Goal: Task Accomplishment & Management: Manage account settings

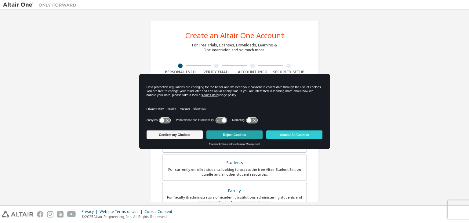
click at [239, 133] on button "Reject Cookies" at bounding box center [234, 134] width 56 height 9
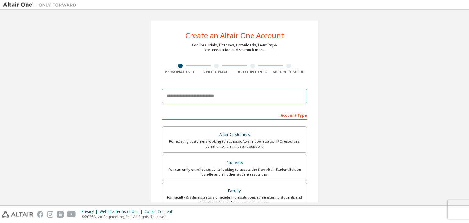
click at [237, 99] on input "email" at bounding box center [234, 95] width 145 height 15
type input "**********"
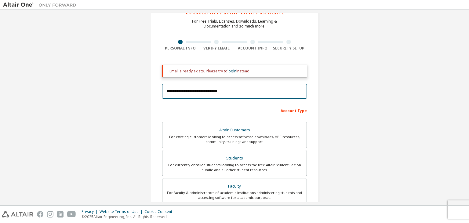
scroll to position [25, 0]
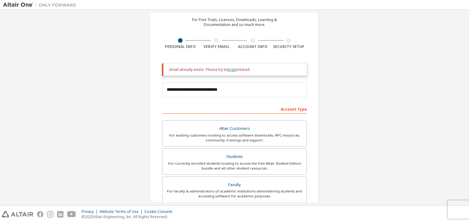
click at [230, 71] on link "login" at bounding box center [231, 69] width 9 height 5
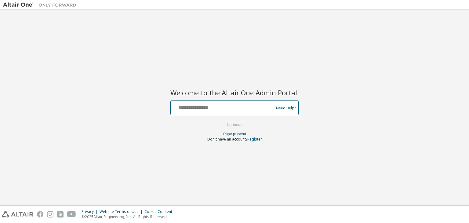
click at [231, 105] on input "text" at bounding box center [223, 106] width 100 height 9
type input "**********"
click at [239, 123] on button "Continue" at bounding box center [234, 124] width 28 height 9
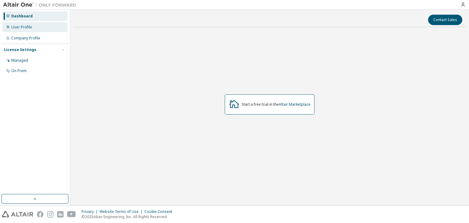
click at [47, 30] on div "User Profile" at bounding box center [34, 27] width 65 height 10
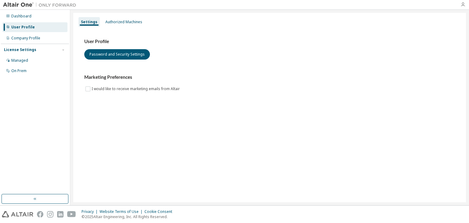
click at [461, 5] on icon "button" at bounding box center [462, 4] width 5 height 5
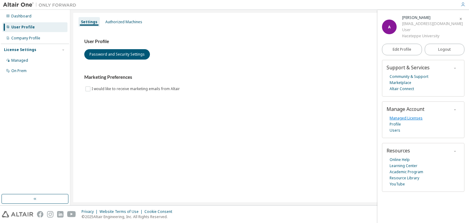
click at [397, 117] on link "Managed Licenses" at bounding box center [405, 118] width 33 height 6
click at [31, 59] on div "Managed" at bounding box center [34, 61] width 65 height 10
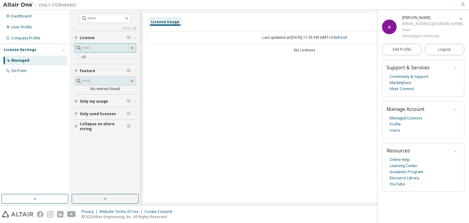
click at [101, 46] on input "text" at bounding box center [105, 48] width 47 height 6
paste input "**********"
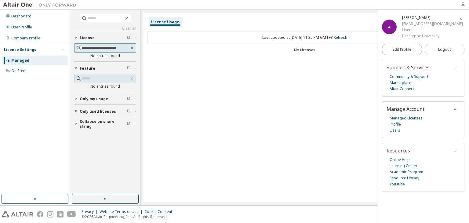
type input "**********"
click at [225, 76] on div "License Usage Last updated at: Mon 2025-10-06 11:35 PM GMT+3 Refresh No Licenses" at bounding box center [304, 107] width 322 height 189
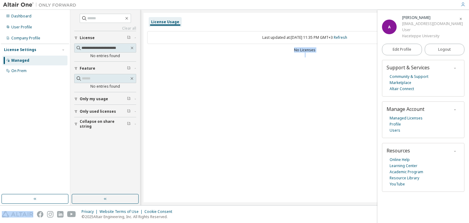
click at [225, 76] on div "License Usage Last updated at: Mon 2025-10-06 11:35 PM GMT+3 Refresh No Licenses" at bounding box center [304, 107] width 322 height 189
click at [214, 34] on div "Last updated at: Mon 2025-10-06 11:35 PM GMT+3 Refresh" at bounding box center [304, 37] width 315 height 13
click at [95, 97] on span "Only my usage" at bounding box center [94, 98] width 28 height 5
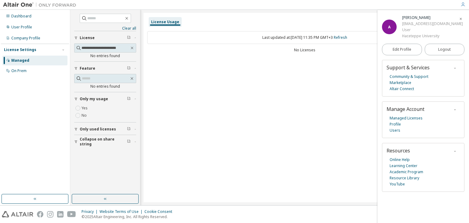
click at [100, 97] on span "Only my usage" at bounding box center [94, 98] width 28 height 5
click at [366, 81] on div "License Usage Last updated at: Mon 2025-10-06 11:35 PM GMT+3 Refresh No Licenses" at bounding box center [304, 107] width 322 height 189
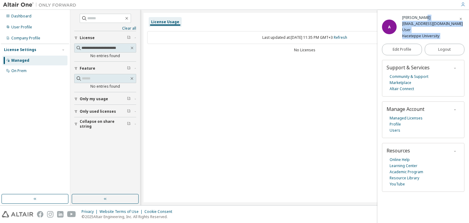
drag, startPoint x: 420, startPoint y: 16, endPoint x: 460, endPoint y: 19, distance: 40.1
click at [460, 19] on div "A Aysel Arıkan ayselarikan@hacettepe.edu.tr User Haceteppe University Edit Prof…" at bounding box center [423, 116] width 92 height 213
click at [460, 19] on icon "button" at bounding box center [460, 19] width 4 height 4
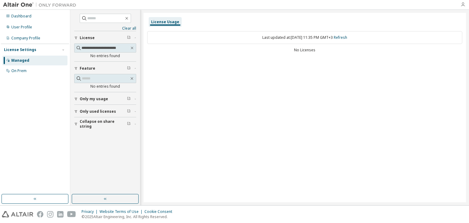
click at [462, 4] on icon "button" at bounding box center [462, 4] width 5 height 5
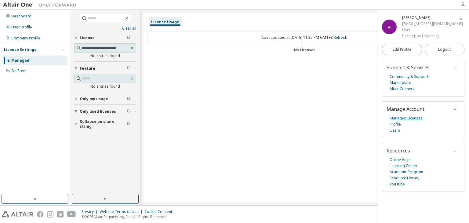
click at [409, 117] on link "Managed Licenses" at bounding box center [405, 118] width 33 height 6
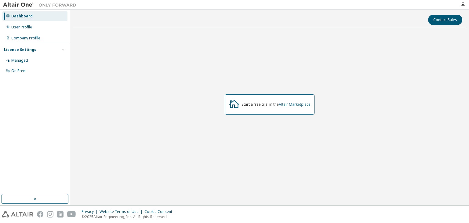
click at [290, 105] on link "Altair Marketplace" at bounding box center [294, 104] width 32 height 5
click at [58, 29] on div "User Profile" at bounding box center [34, 27] width 65 height 10
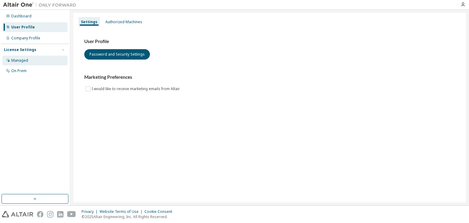
click at [33, 59] on div "Managed" at bounding box center [34, 61] width 65 height 10
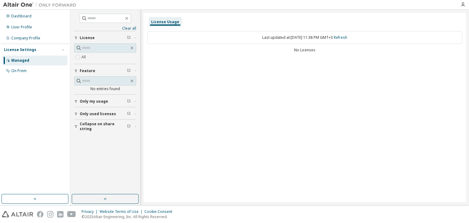
click at [181, 69] on div "License Usage Last updated at: [DATE] 11:38 PM GMT+3 Refresh No Licenses" at bounding box center [304, 107] width 322 height 189
click at [176, 60] on div "License Usage Last updated at: Mon 2025-10-06 11:38 PM GMT+3 Refresh No Licenses" at bounding box center [304, 107] width 322 height 189
click at [129, 19] on icon "button" at bounding box center [126, 18] width 5 height 5
click at [129, 18] on icon "button" at bounding box center [126, 18] width 5 height 5
click at [176, 51] on div "No Licenses" at bounding box center [304, 50] width 315 height 5
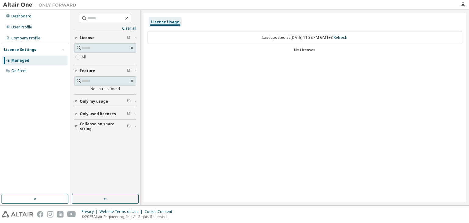
click at [52, 58] on div "Managed" at bounding box center [34, 61] width 65 height 10
click at [65, 48] on button "button" at bounding box center [62, 49] width 5 height 5
click at [168, 81] on div "License Usage Last updated at: Mon 2025-10-06 11:38 PM GMT+3 Refresh No Licenses" at bounding box center [304, 107] width 322 height 189
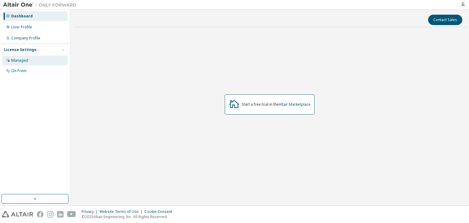
click at [46, 56] on div "Managed" at bounding box center [34, 61] width 65 height 10
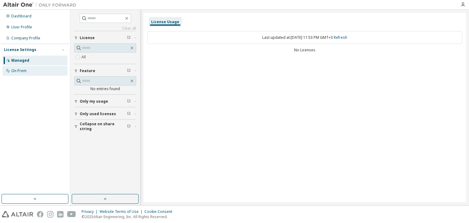
click at [37, 71] on div "On Prem" at bounding box center [34, 71] width 65 height 10
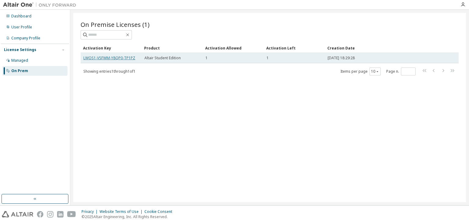
click at [117, 57] on link "LWOS1-VSFWM-Y8QP0-TP1PZ" at bounding box center [109, 57] width 52 height 5
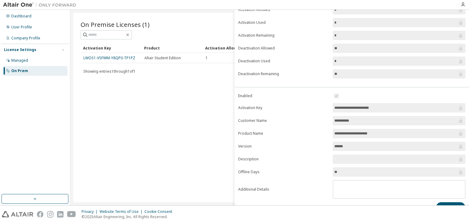
scroll to position [57, 0]
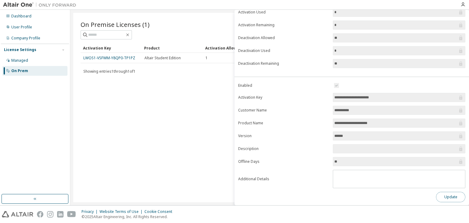
click at [451, 192] on button "Update" at bounding box center [450, 197] width 29 height 10
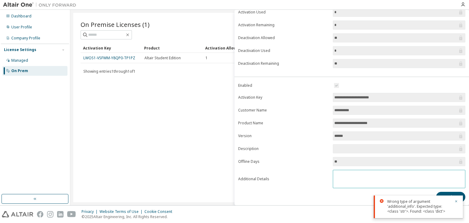
scroll to position [0, 0]
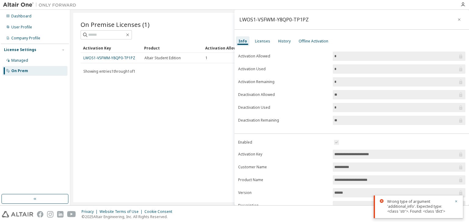
click at [169, 101] on div "On Premise Licenses (1) Clear Load Save Save As Field Operator Value Select fil…" at bounding box center [269, 107] width 392 height 189
click at [457, 18] on icon "button" at bounding box center [459, 19] width 4 height 5
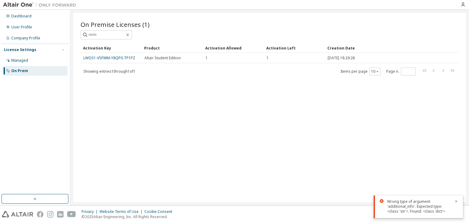
click at [327, 133] on div "On Premise Licenses (1) Clear Load Save Save As Field Operator Value Select fil…" at bounding box center [269, 107] width 392 height 189
